Goal: Information Seeking & Learning: Learn about a topic

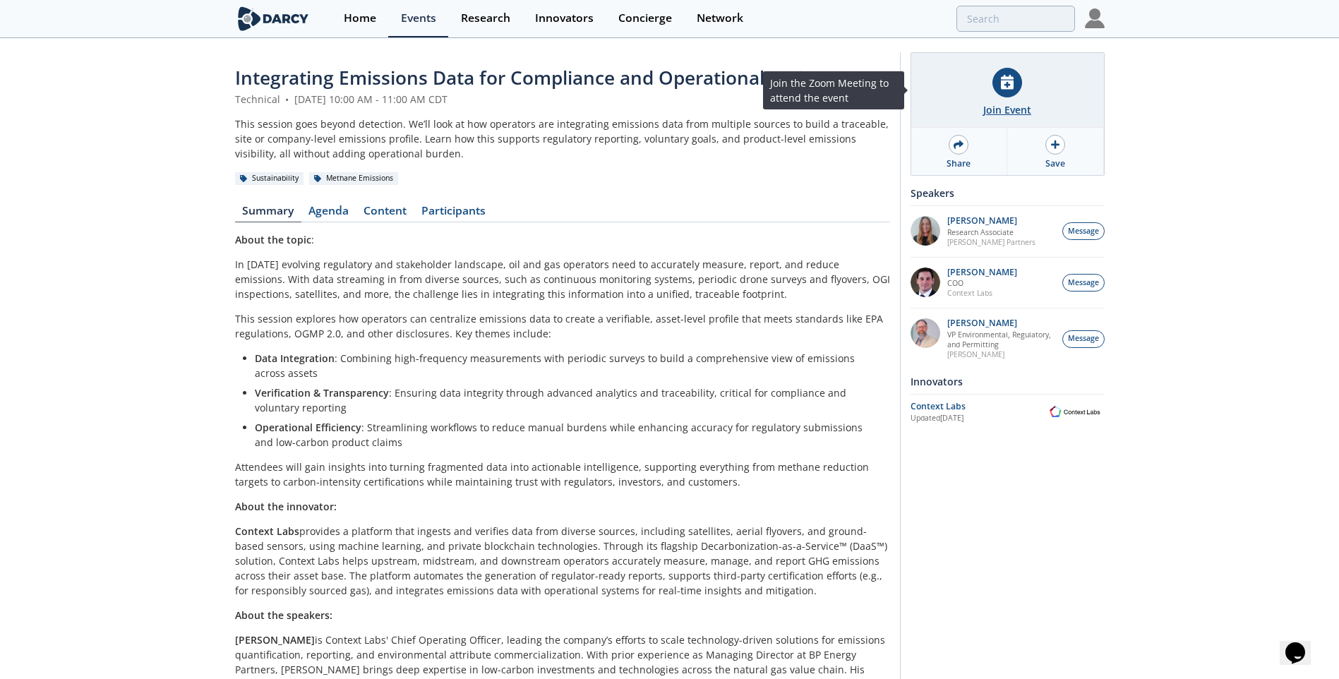
click at [1005, 92] on div at bounding box center [1008, 83] width 30 height 30
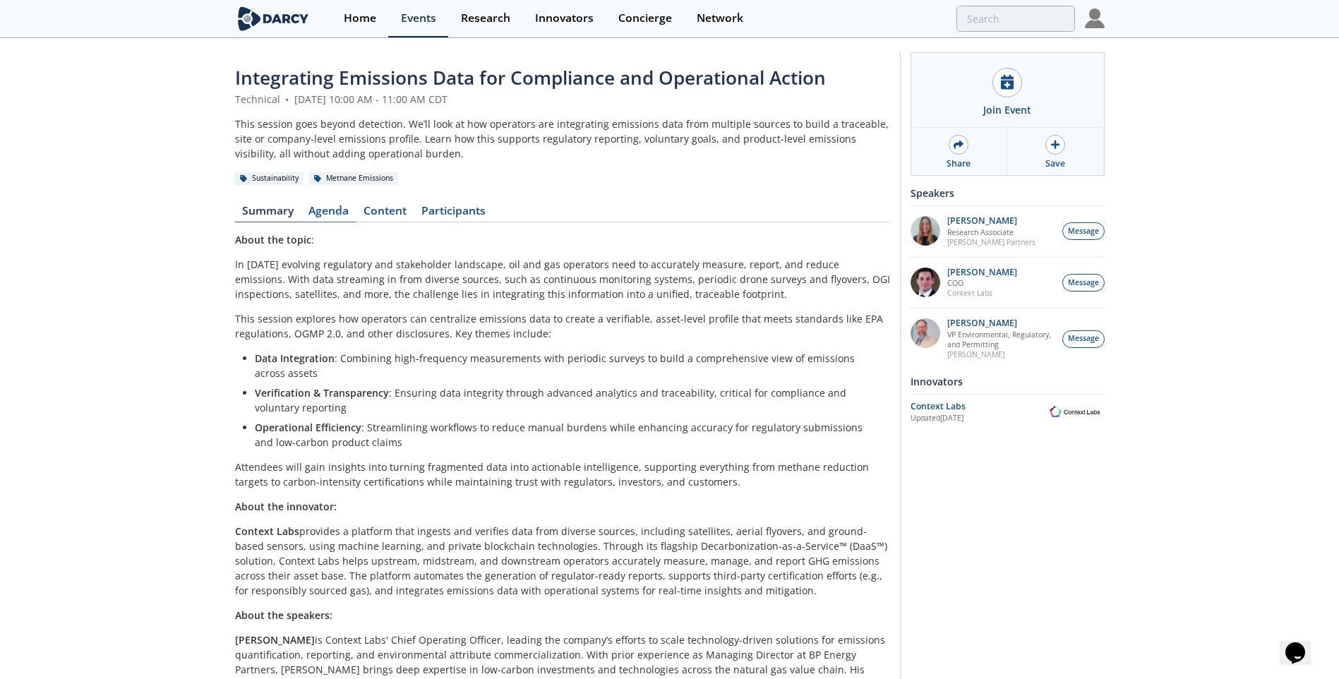
click at [332, 211] on link "Agenda" at bounding box center [328, 213] width 55 height 17
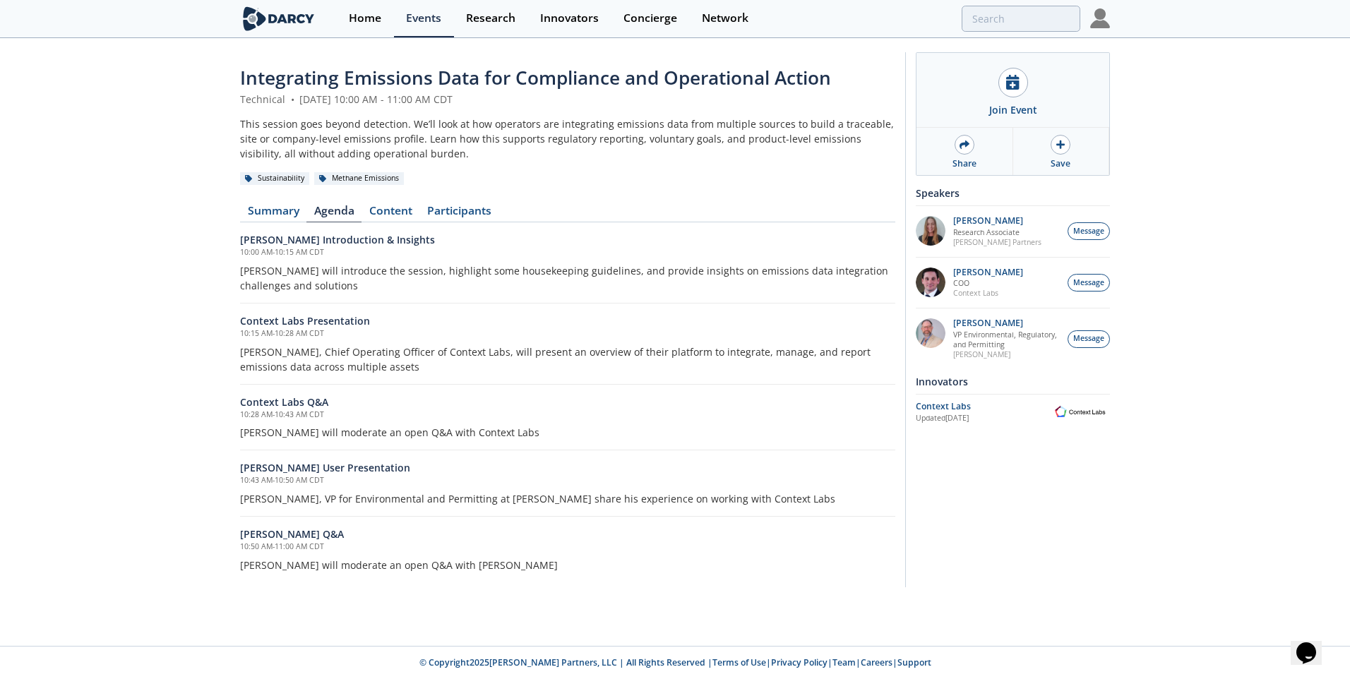
click at [318, 244] on h6 "[PERSON_NAME] Introduction & Insights" at bounding box center [567, 239] width 655 height 15
click at [381, 180] on div "Methane Emissions" at bounding box center [359, 178] width 90 height 13
click at [395, 216] on link "Content" at bounding box center [390, 213] width 58 height 17
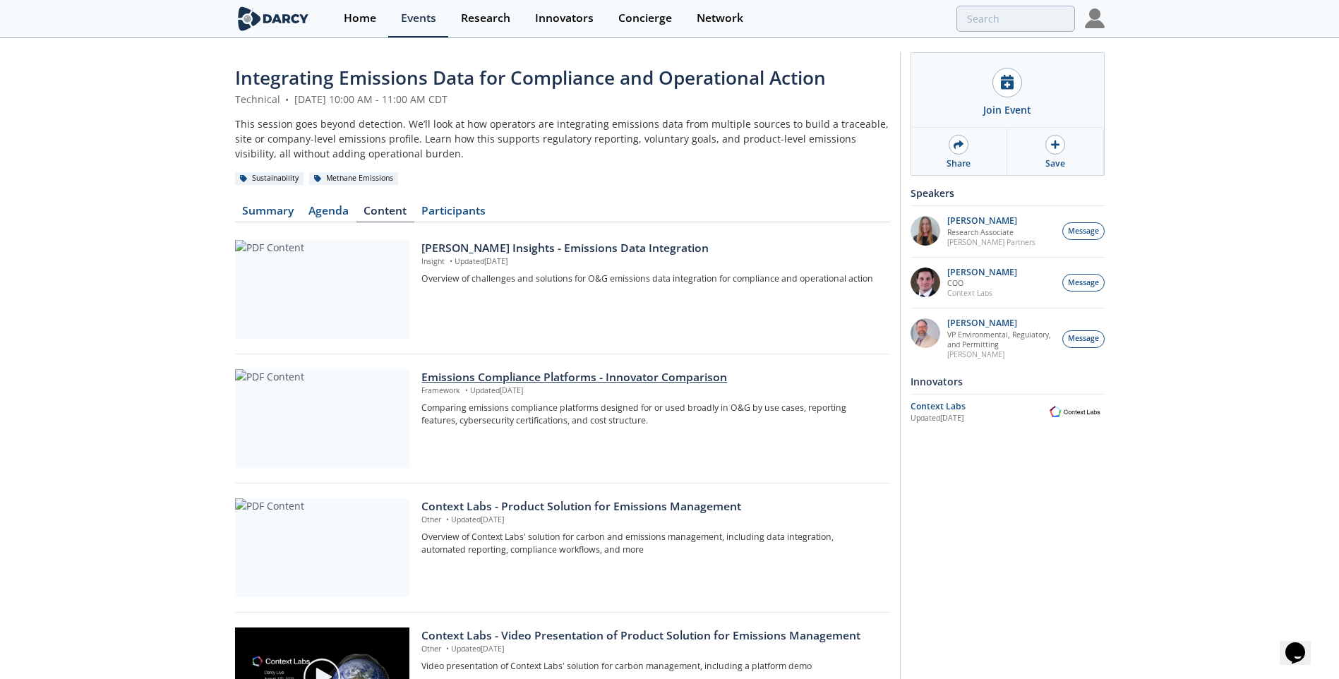
click at [434, 388] on p "Framework • Updated [DATE]" at bounding box center [651, 390] width 458 height 11
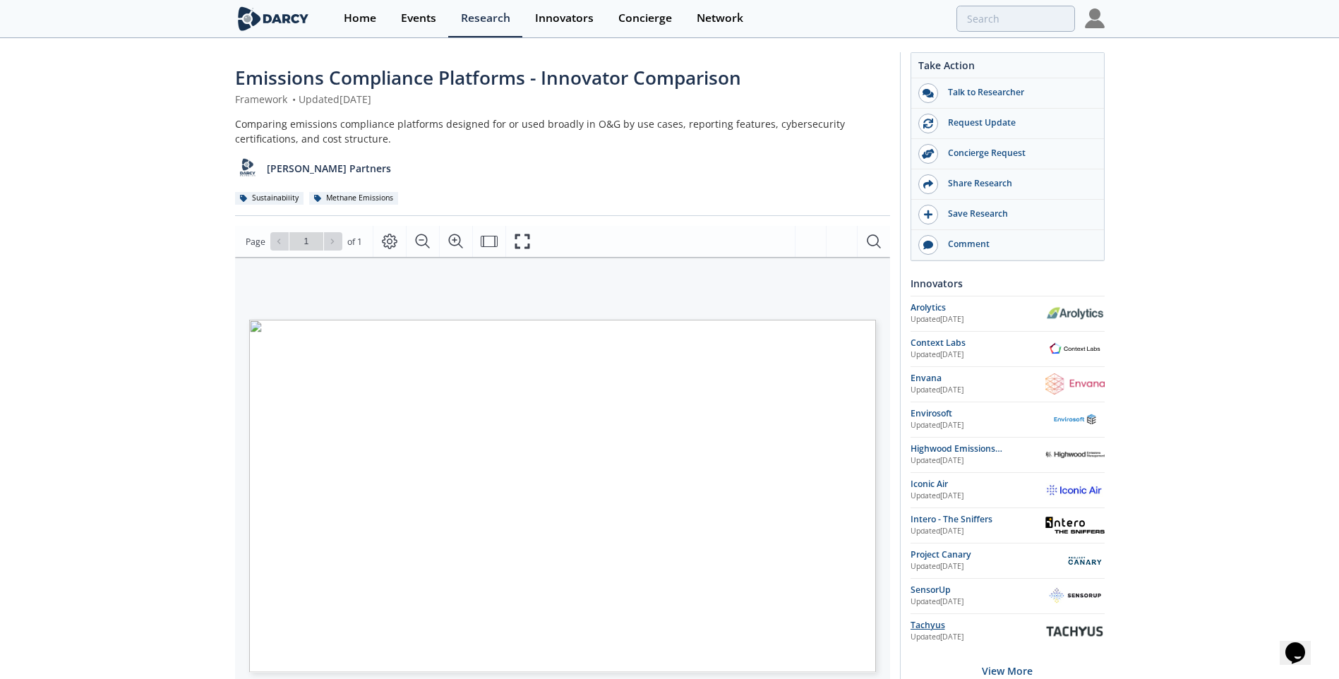
click at [926, 627] on div "Tachyus" at bounding box center [978, 625] width 135 height 13
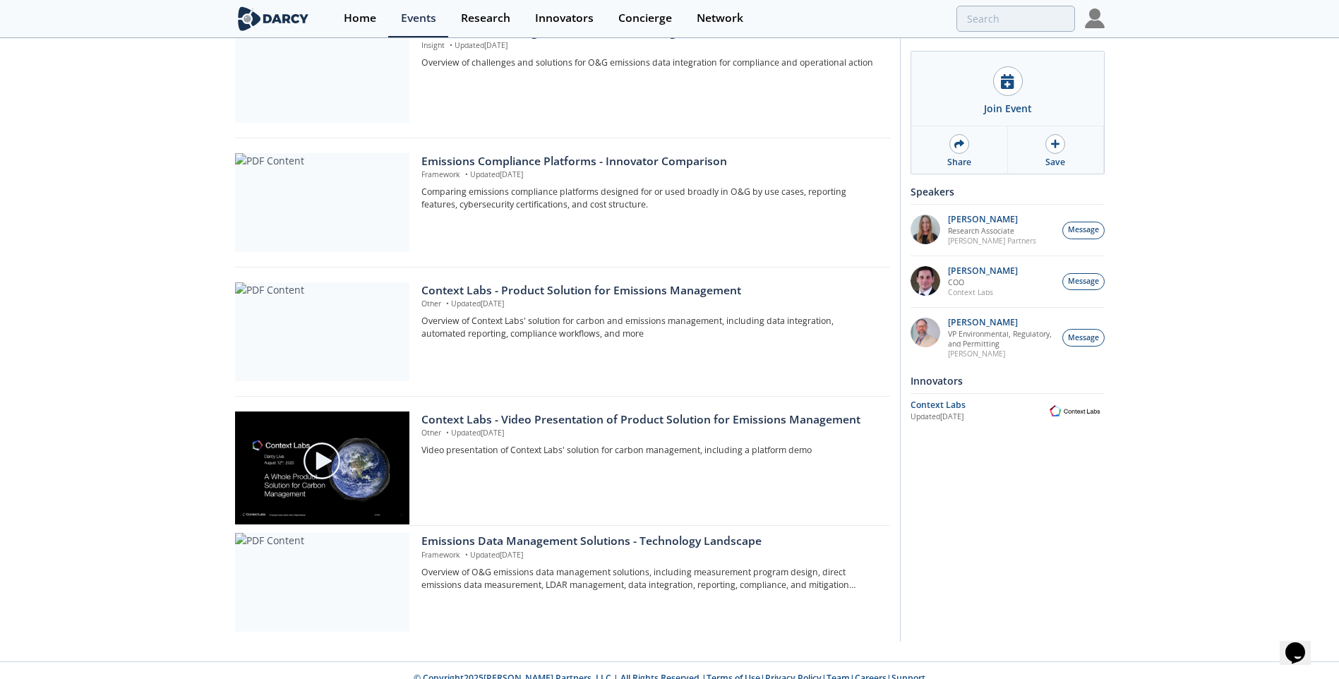
scroll to position [232, 0]
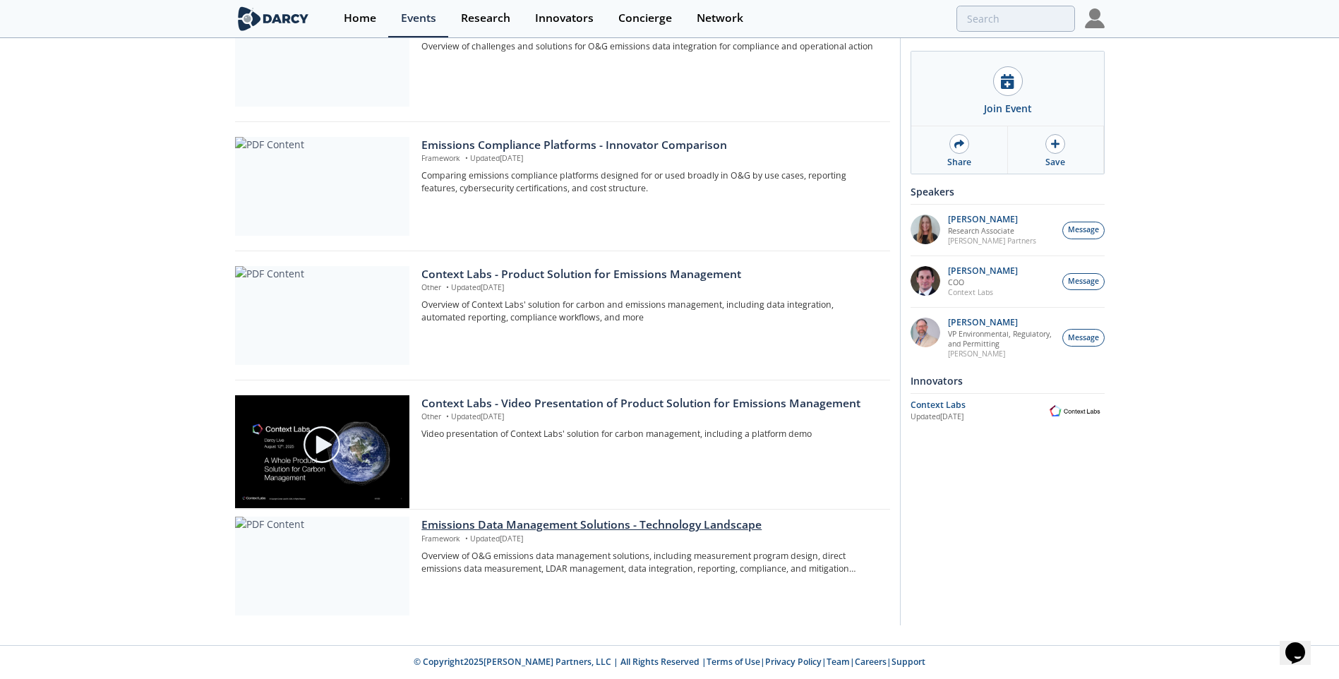
click at [334, 573] on div at bounding box center [322, 566] width 174 height 99
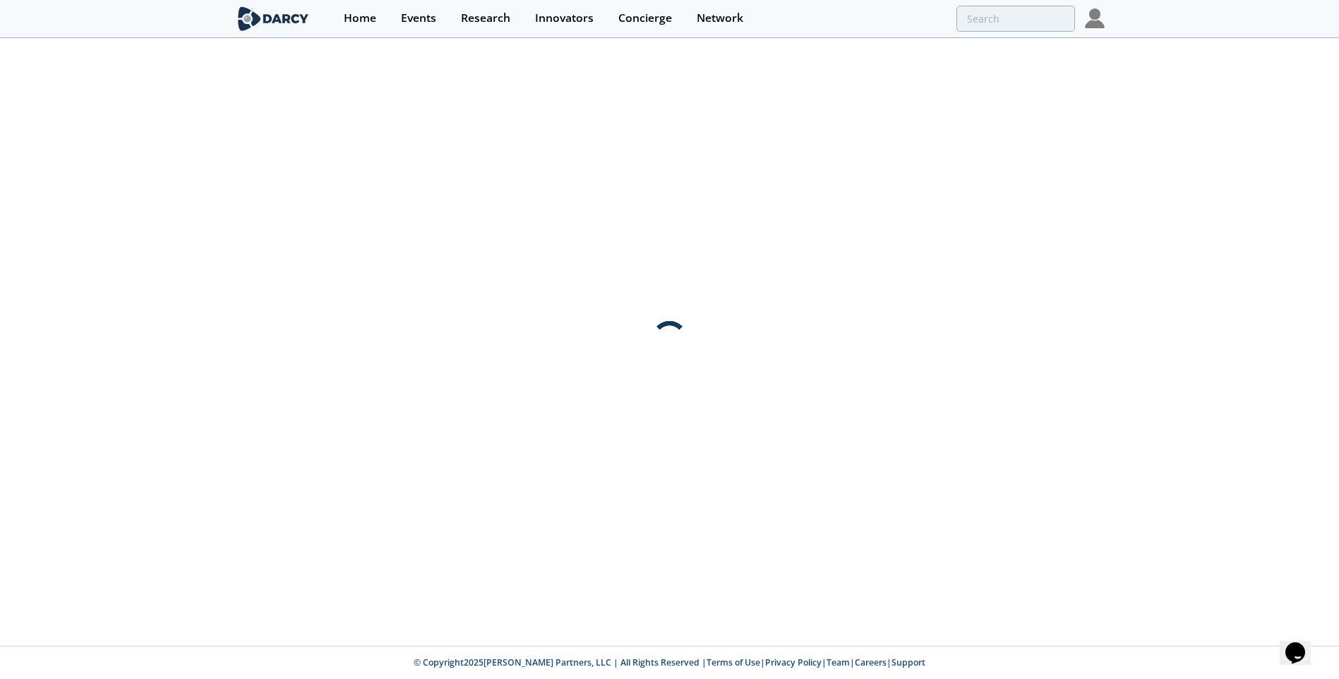
scroll to position [0, 0]
